Goal: Use online tool/utility: Utilize a website feature to perform a specific function

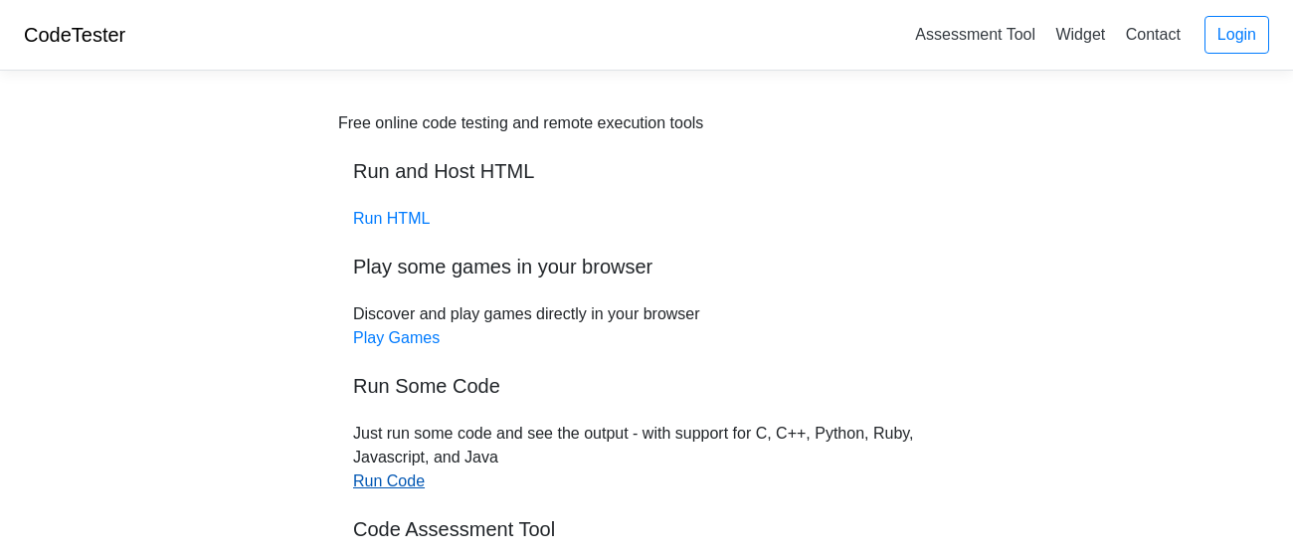
click at [367, 477] on link "Run Code" at bounding box center [389, 480] width 72 height 17
click at [423, 481] on div "Free online code testing and remote execution tools Run and Host HTML Run HTML …" at bounding box center [646, 421] width 616 height 620
click at [370, 485] on link "Run Code" at bounding box center [389, 480] width 72 height 17
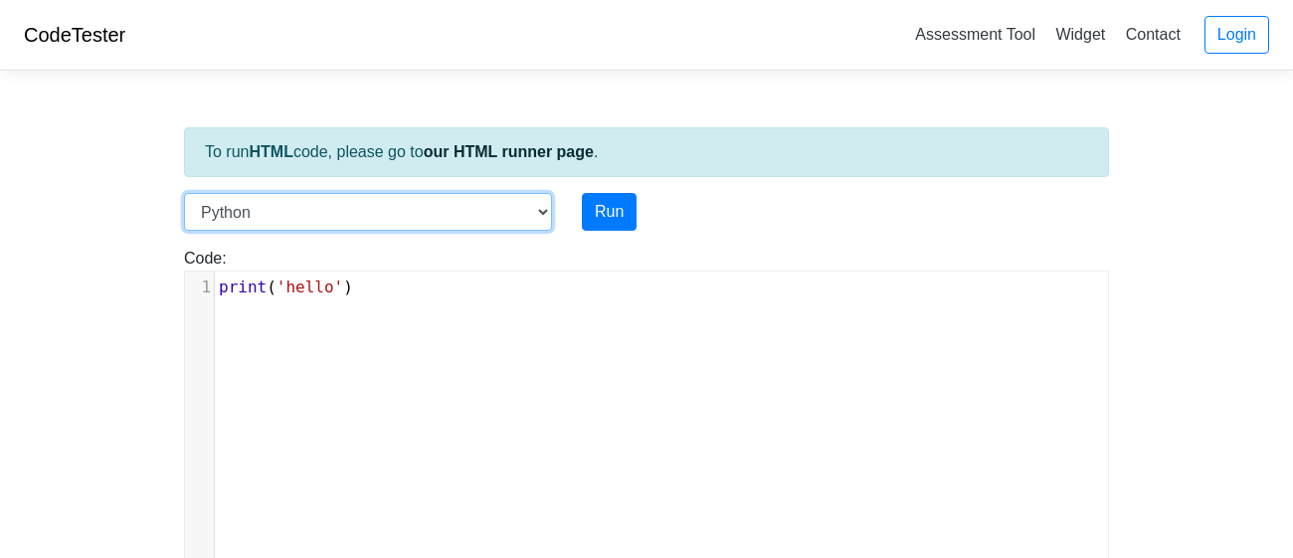
click at [306, 207] on select "C C++ Go Java Javascript Python Ruby" at bounding box center [368, 212] width 368 height 38
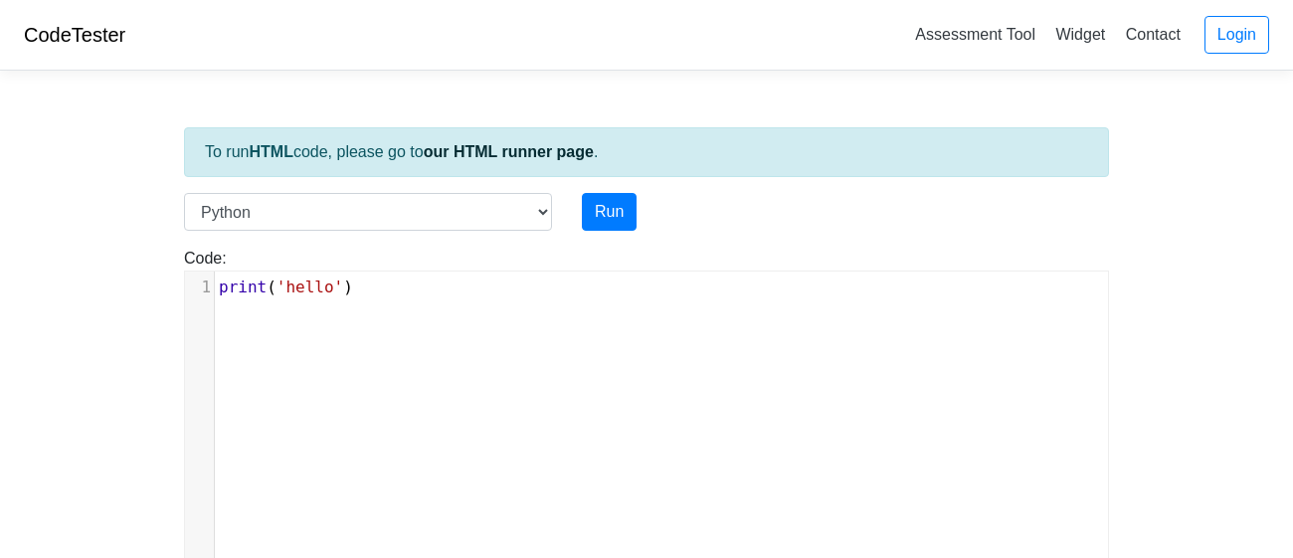
click at [373, 279] on pre "print ( 'hello' )" at bounding box center [661, 287] width 893 height 24
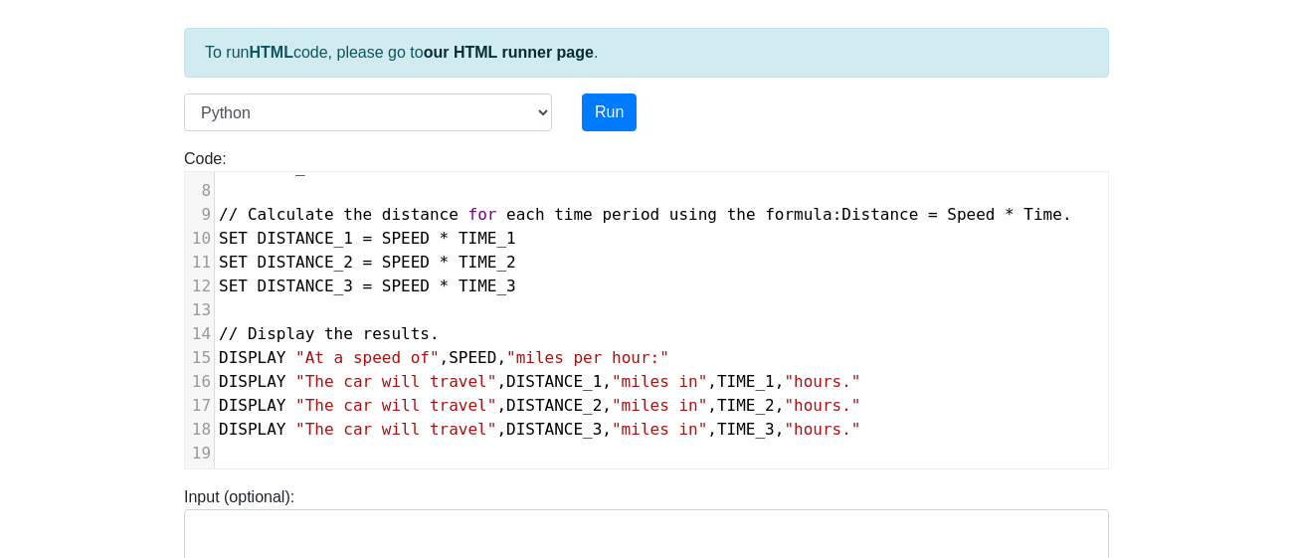
scroll to position [83, 0]
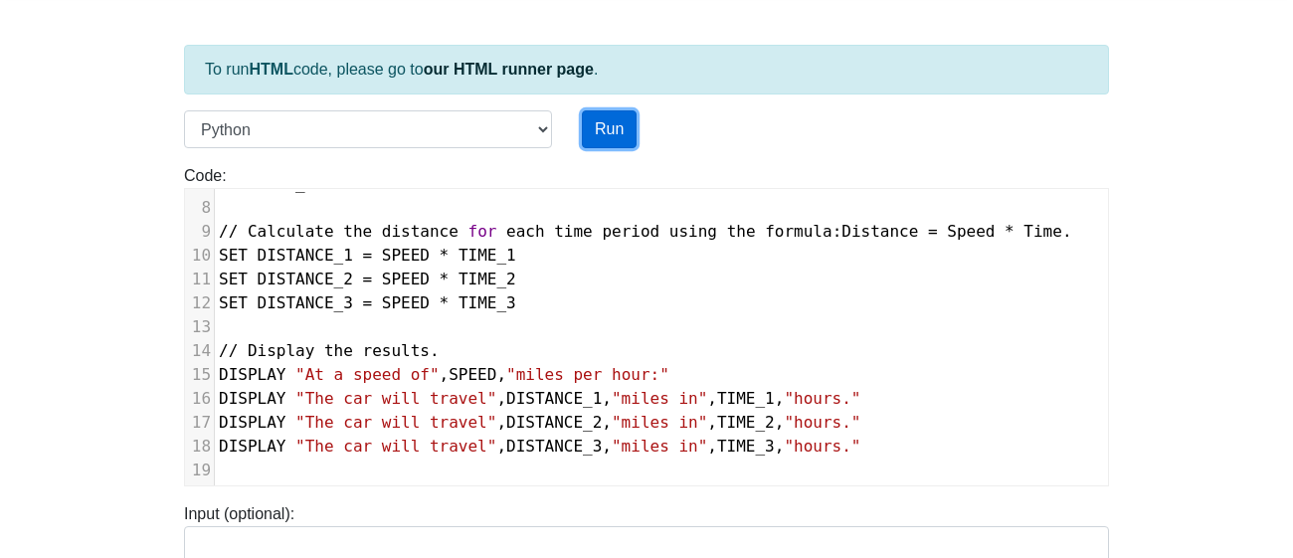
click at [598, 122] on button "Run" at bounding box center [609, 129] width 55 height 38
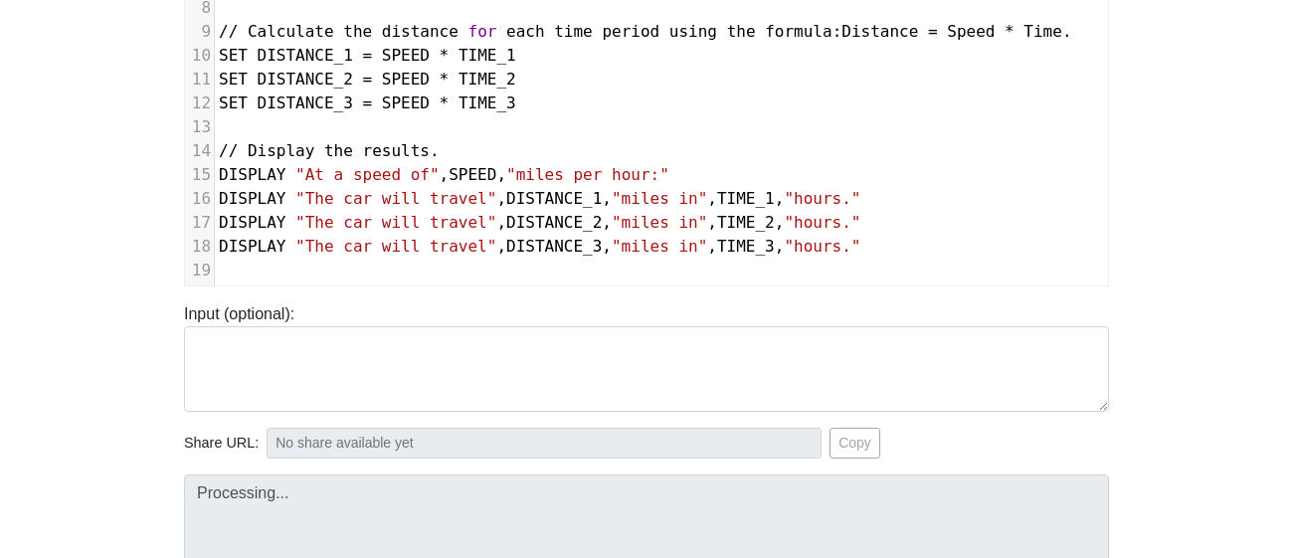
type input "https://codetester.io/runner?s=GJXedGyqlR"
type textarea "Submission status: Runtime Error (NZEC) Stderr: File "script.py", line 1 // Def…"
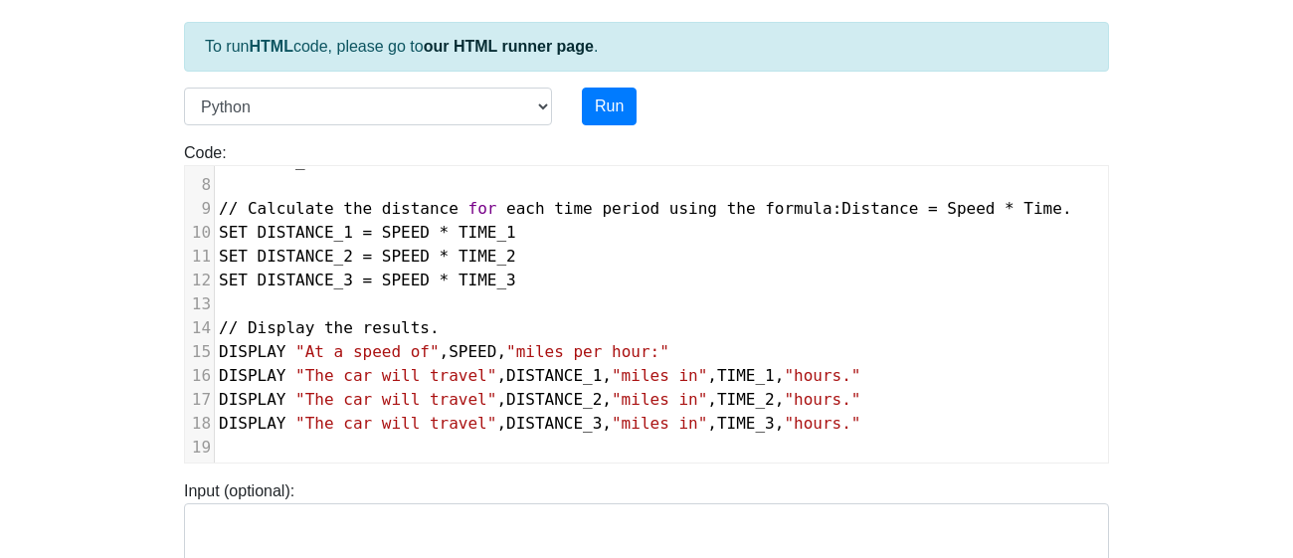
scroll to position [0, 0]
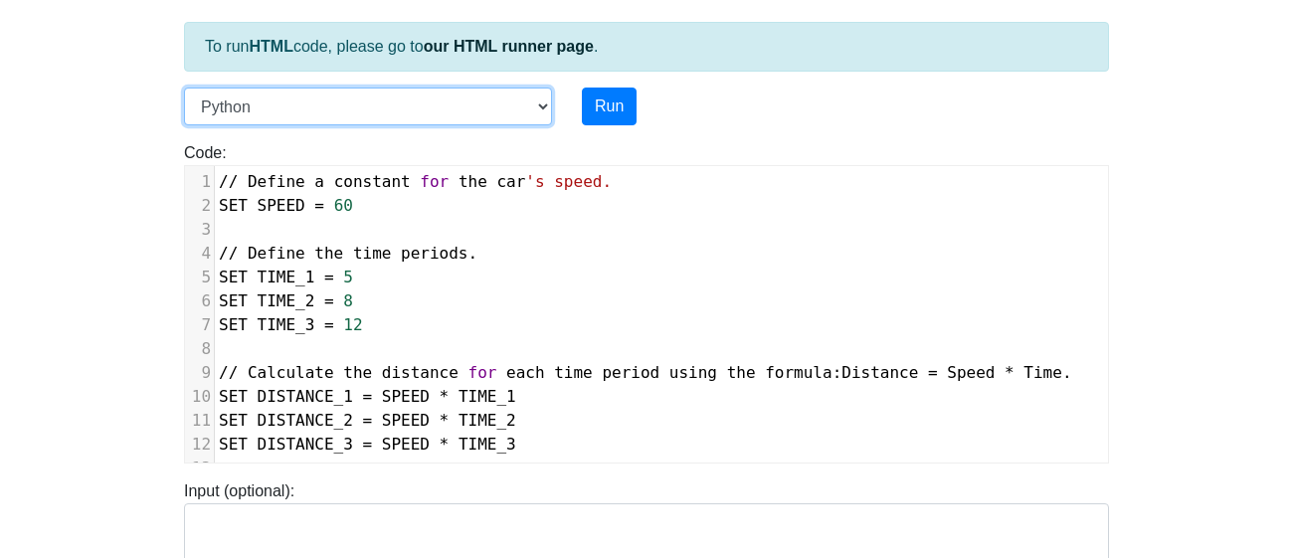
click at [447, 102] on select "C C++ Go Java Javascript Python Ruby" at bounding box center [368, 107] width 368 height 38
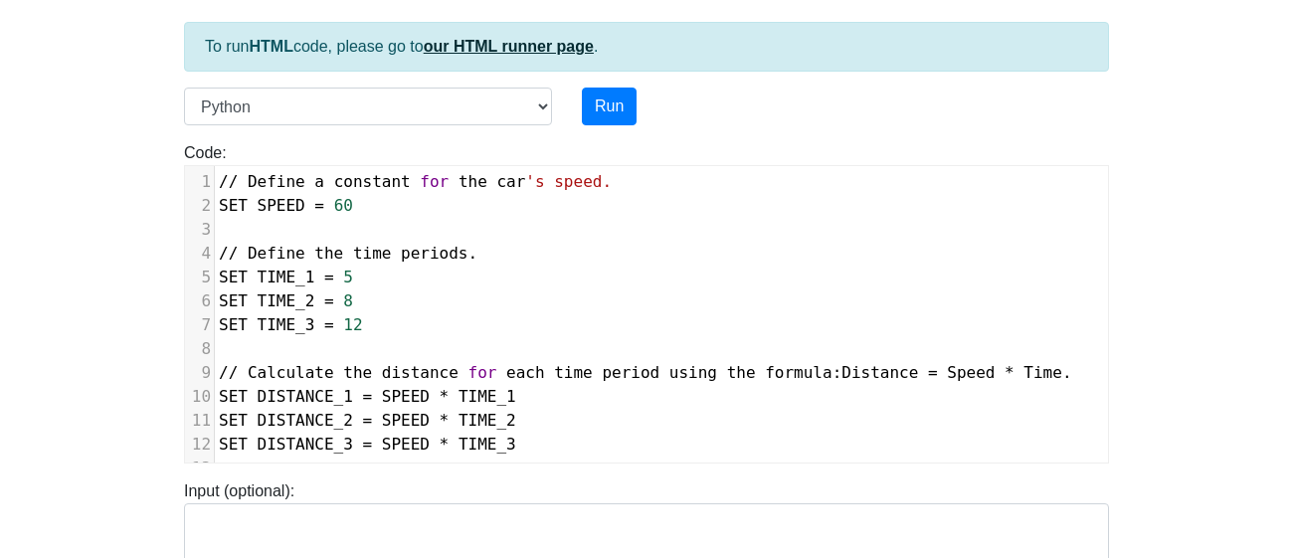
click at [480, 49] on link "our HTML runner page" at bounding box center [509, 46] width 170 height 17
